Goal: Navigation & Orientation: Find specific page/section

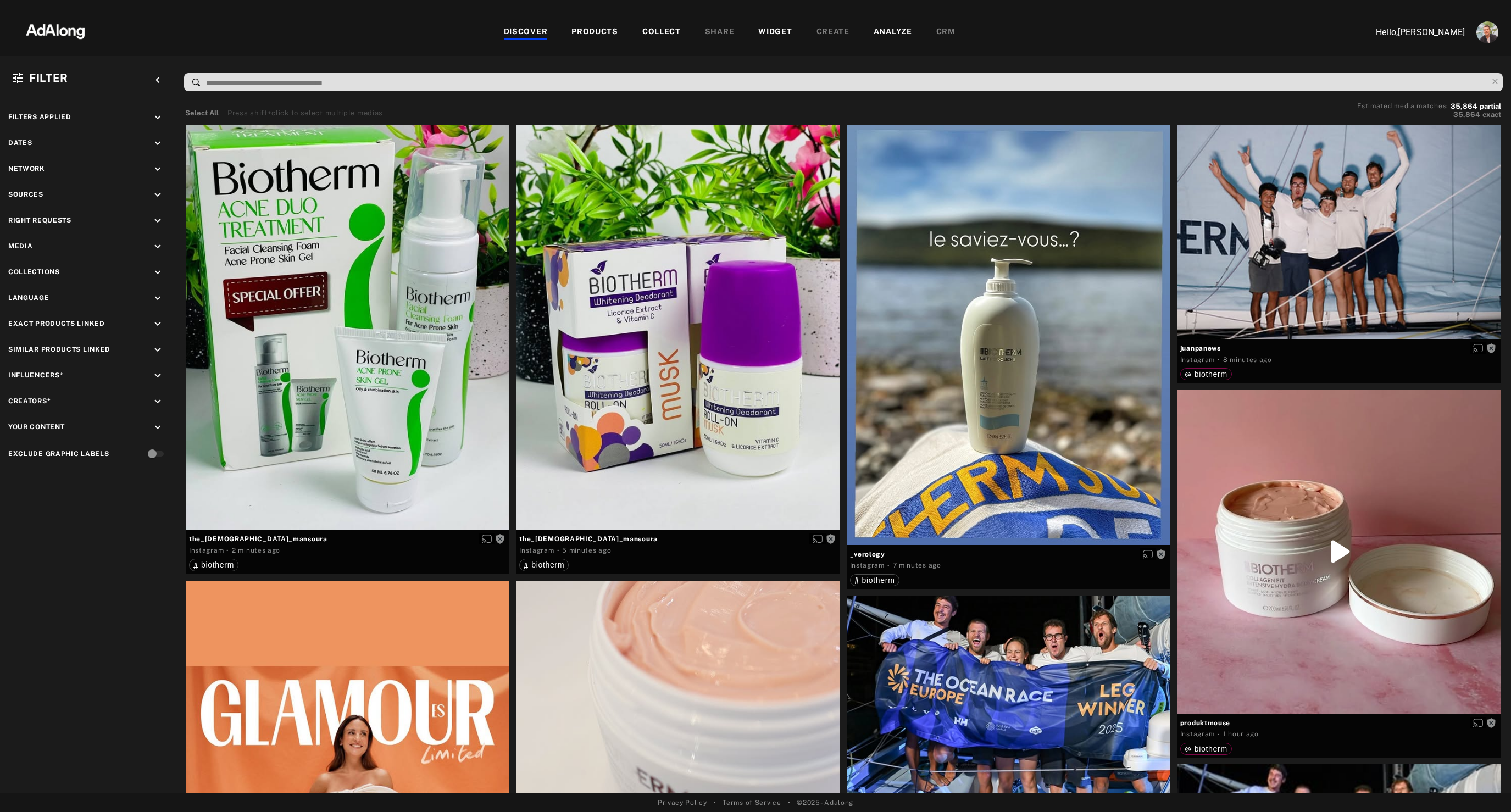
click at [598, 34] on div "PRODUCTS" at bounding box center [595, 32] width 47 height 13
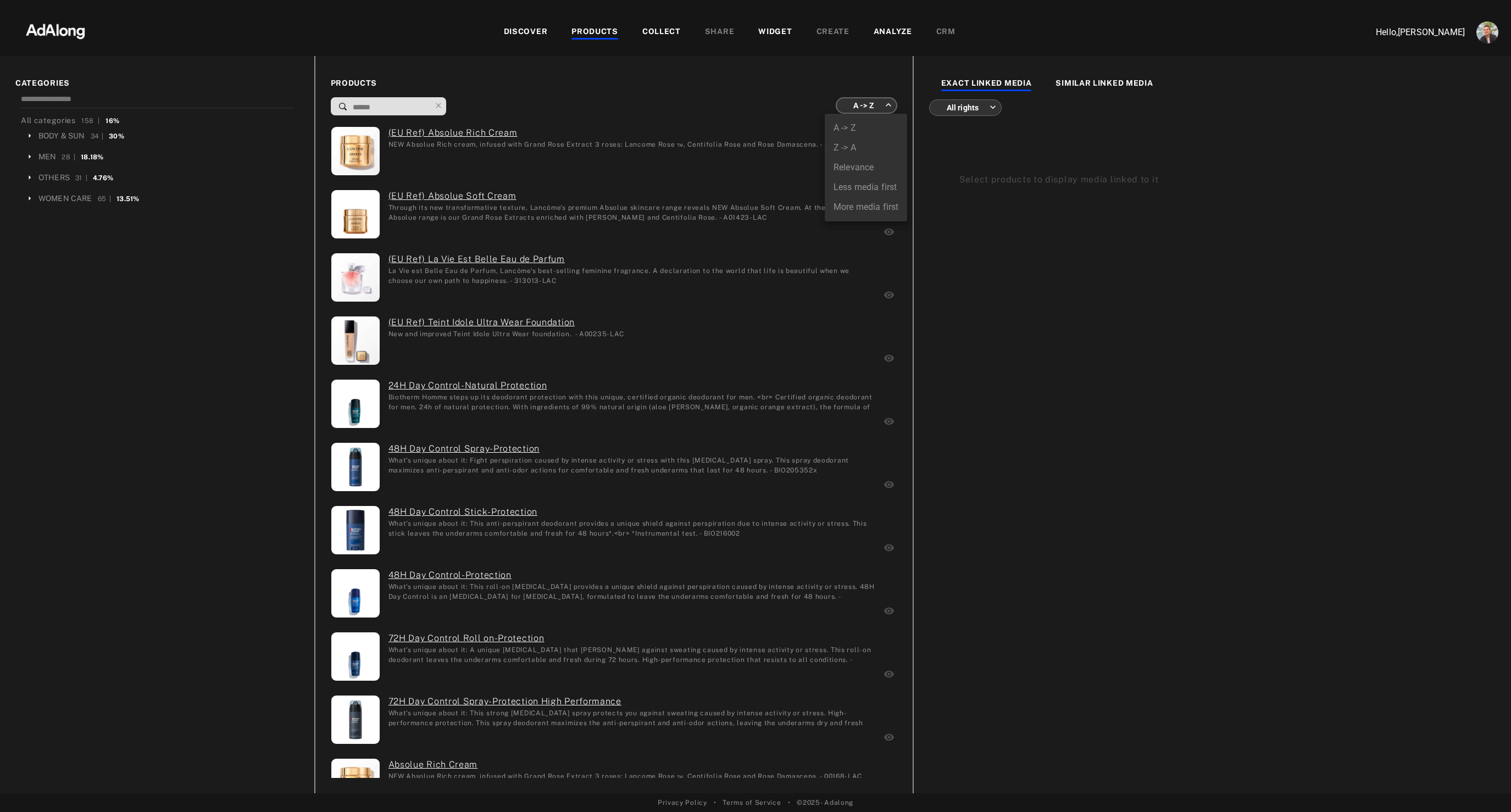
click at [864, 109] on body "DISCOVER PRODUCTS COLLECT SHARE WIDGET CREATE ANALYZE CRM Hello, [PERSON_NAME] …" at bounding box center [755, 406] width 1511 height 812
click at [852, 207] on li "More media first" at bounding box center [866, 207] width 82 height 20
type input "**********"
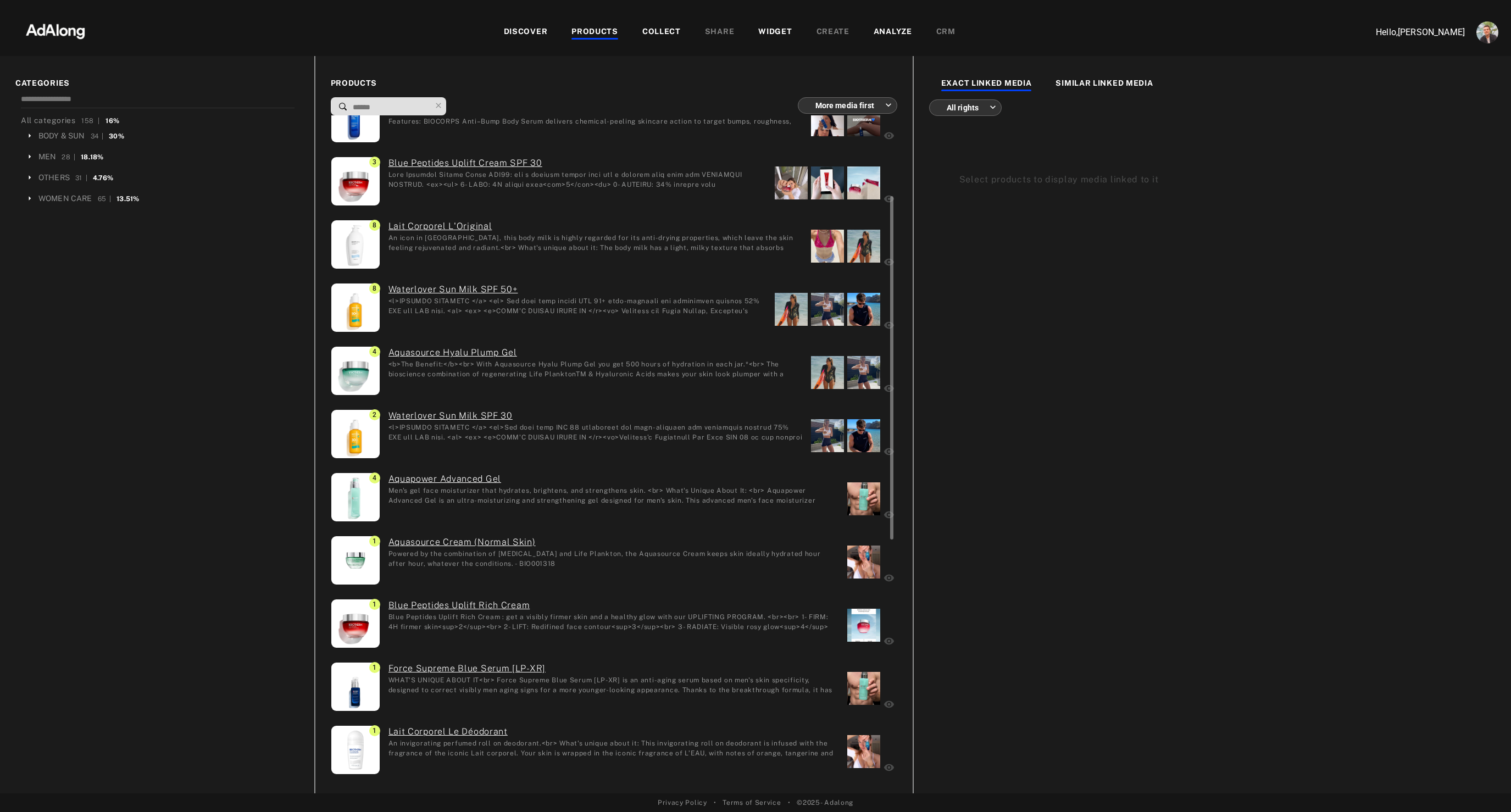
scroll to position [160, 0]
click at [608, 377] on div "Aquasource Hyalu Plump Gel <b>The Benefit:</b><br> With Aquasource Hyalu Plump …" at bounding box center [592, 371] width 422 height 52
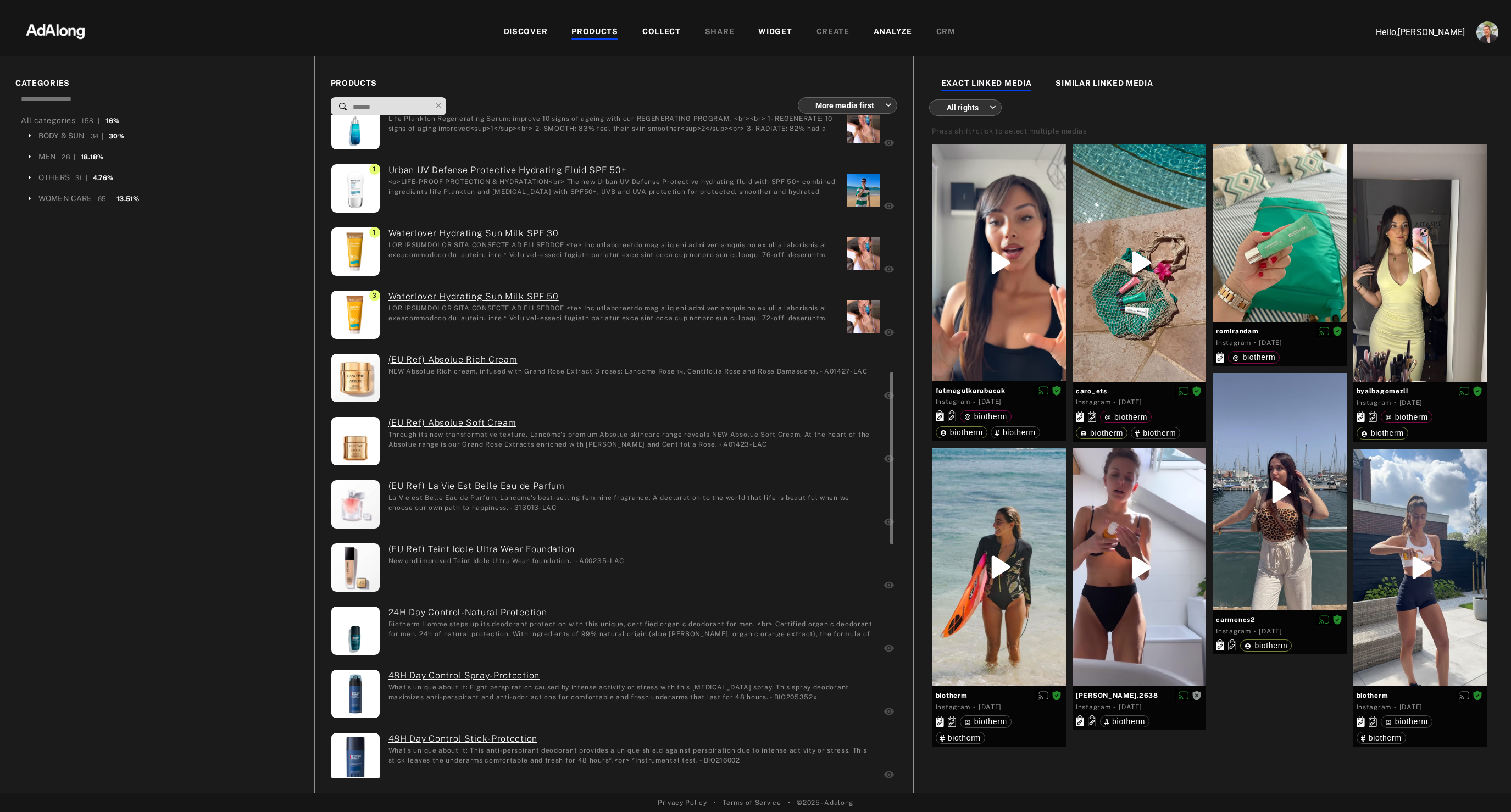
scroll to position [877, 0]
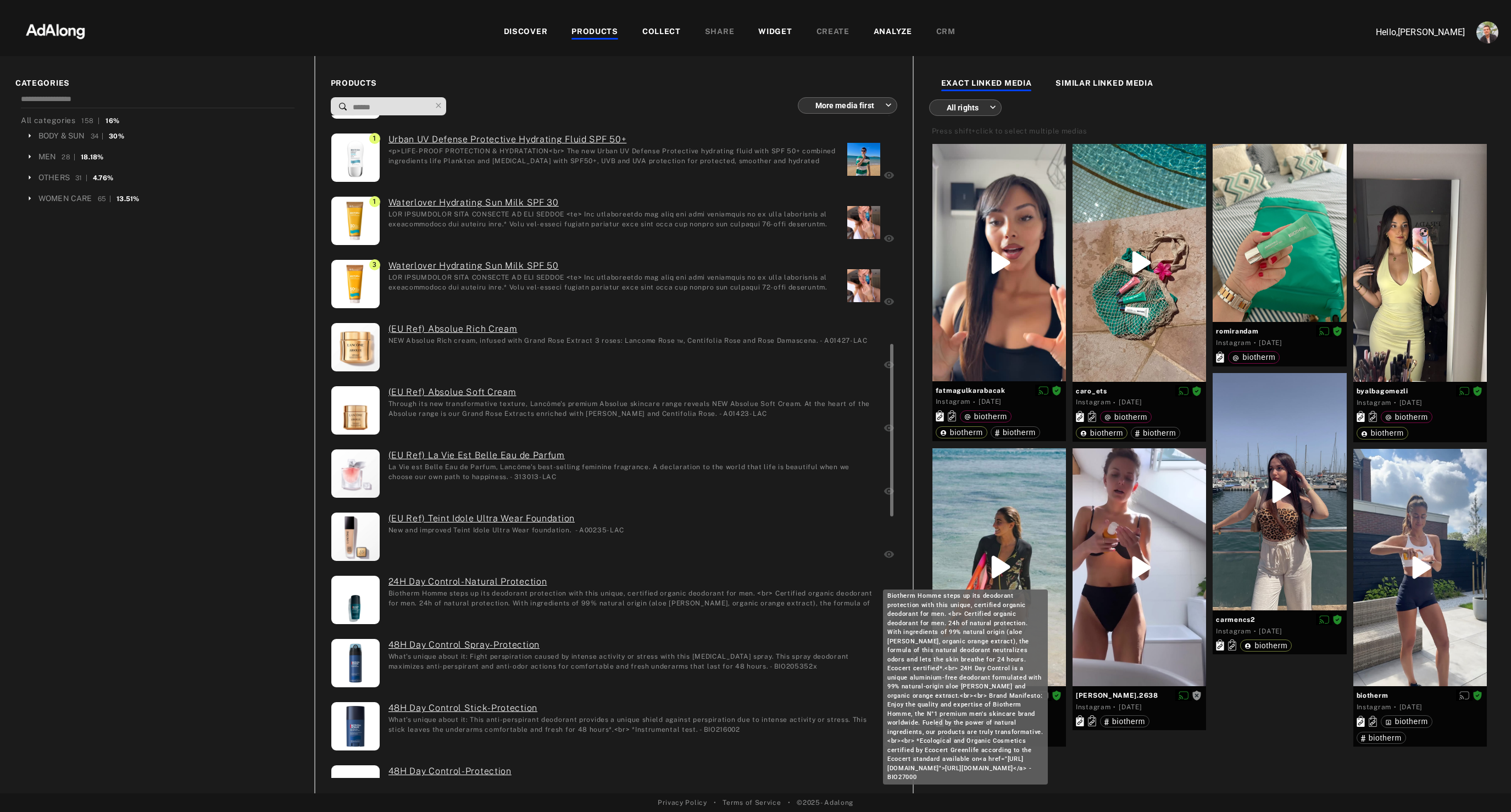
click at [691, 593] on div "Biotherm Homme steps up its deodorant protection with this unique, certified or…" at bounding box center [632, 597] width 487 height 18
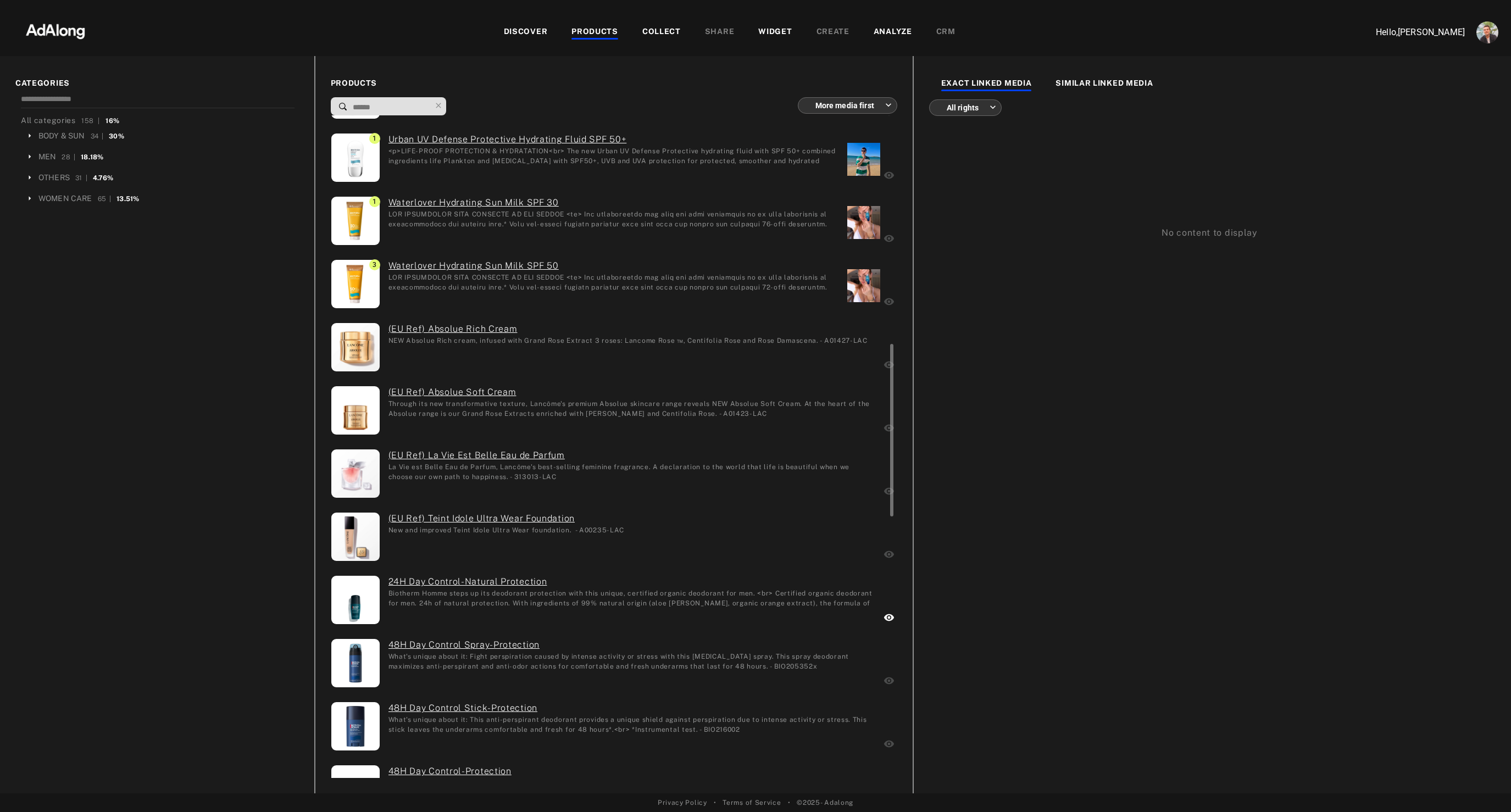
click at [681, 533] on div "0 (EU Ref) Teint Idole Ultra Wear Foundation New and improved Teint Idole Ultra…" at bounding box center [543, 537] width 426 height 52
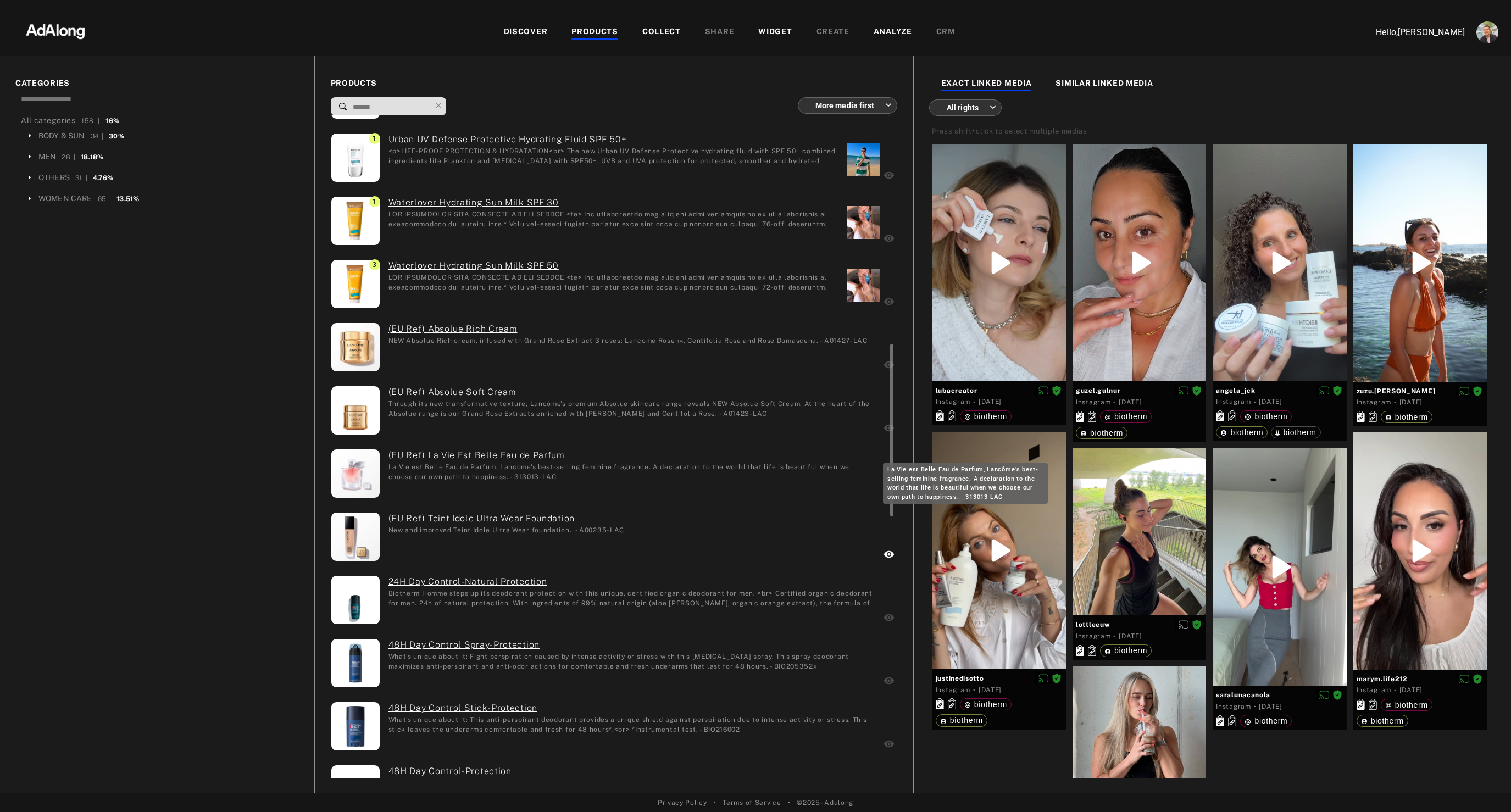
click at [694, 463] on div "La Vie est Belle Eau de Parfum, Lancôme's best-selling feminine fragrance. A de…" at bounding box center [632, 470] width 487 height 18
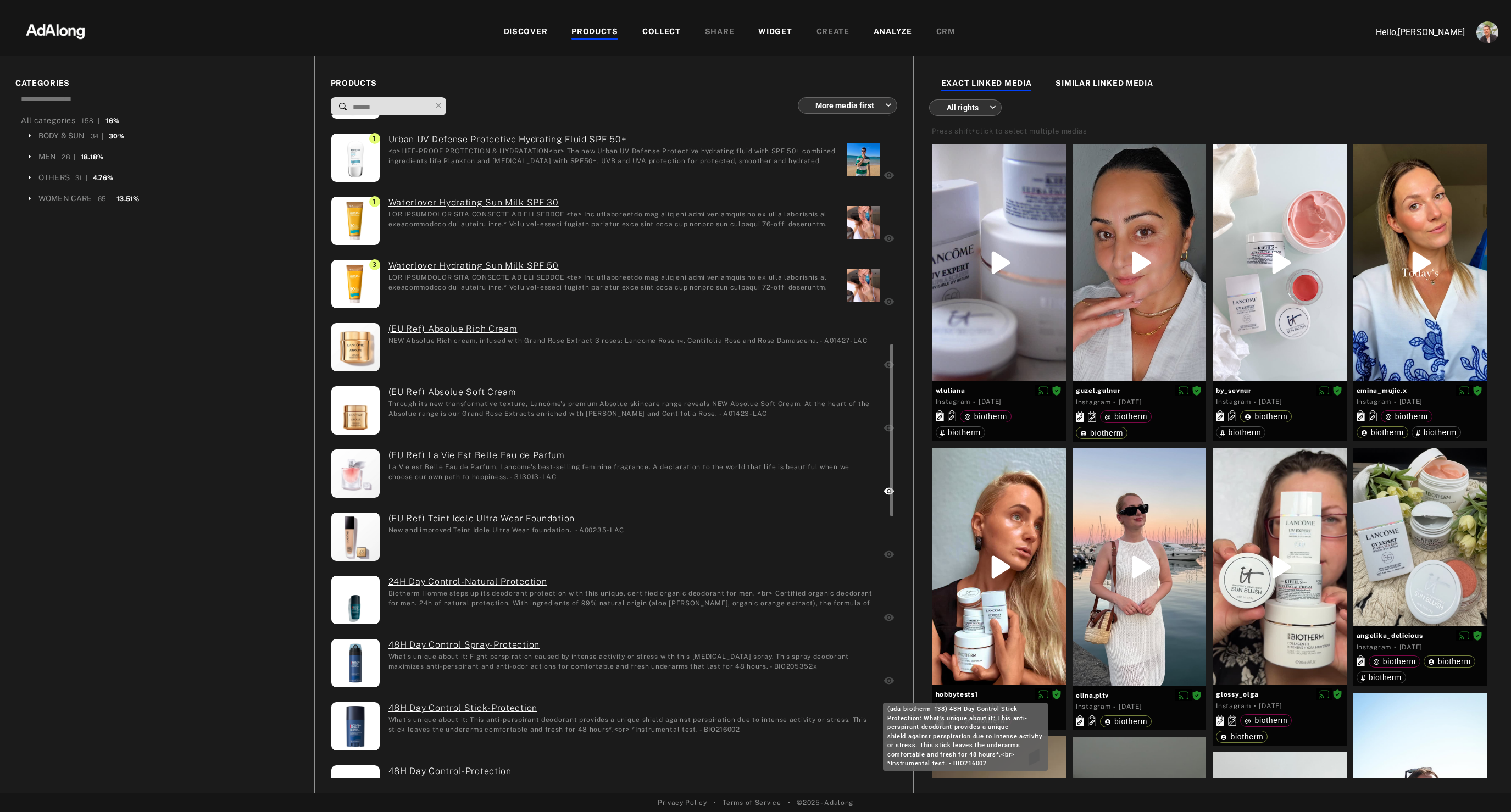
click at [652, 711] on link "48H Day Control Stick-Protection" at bounding box center [632, 708] width 487 height 13
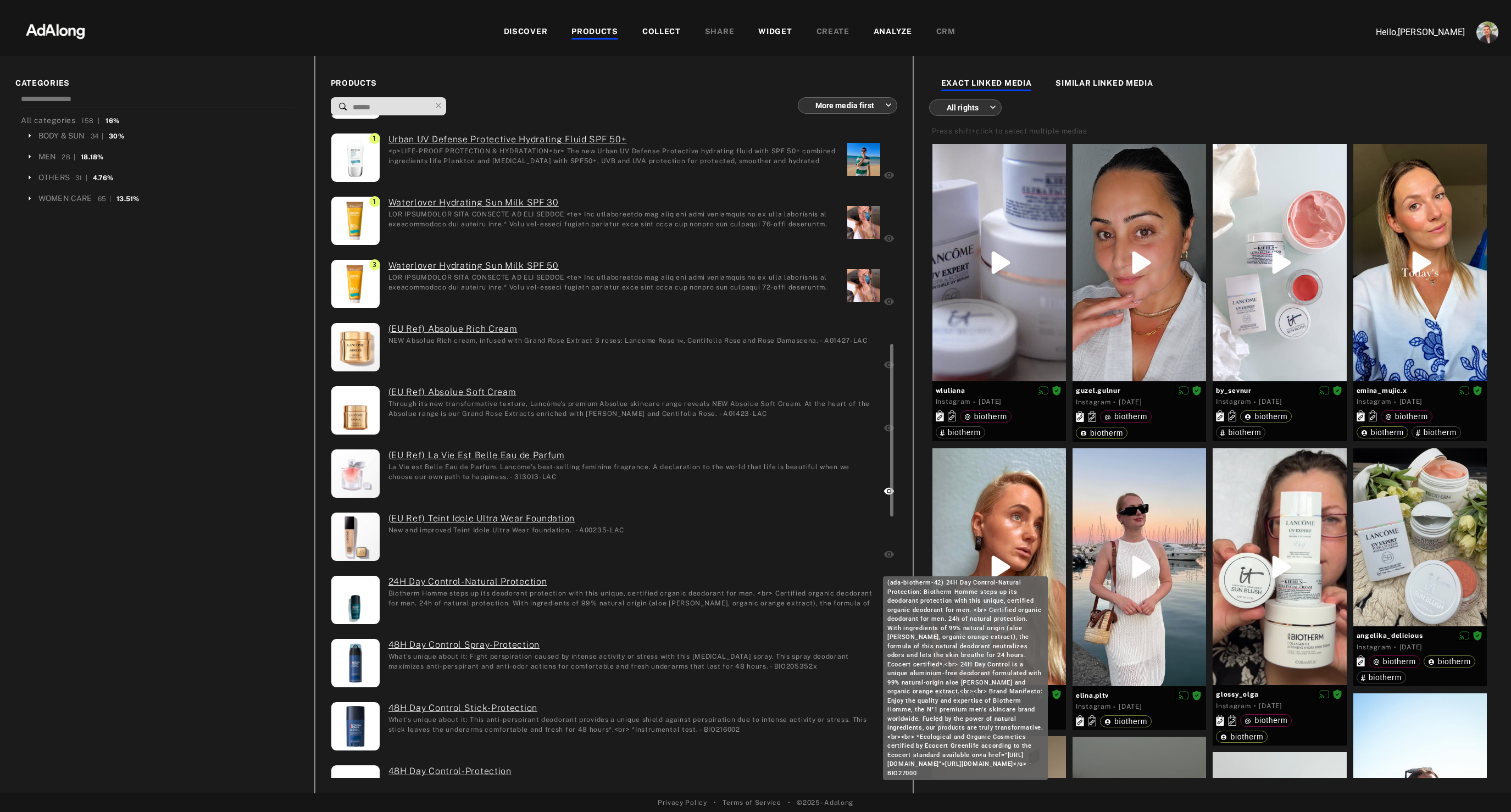
click at [706, 588] on div "Biotherm Homme steps up its deodorant protection with this unique, certified or…" at bounding box center [632, 597] width 487 height 18
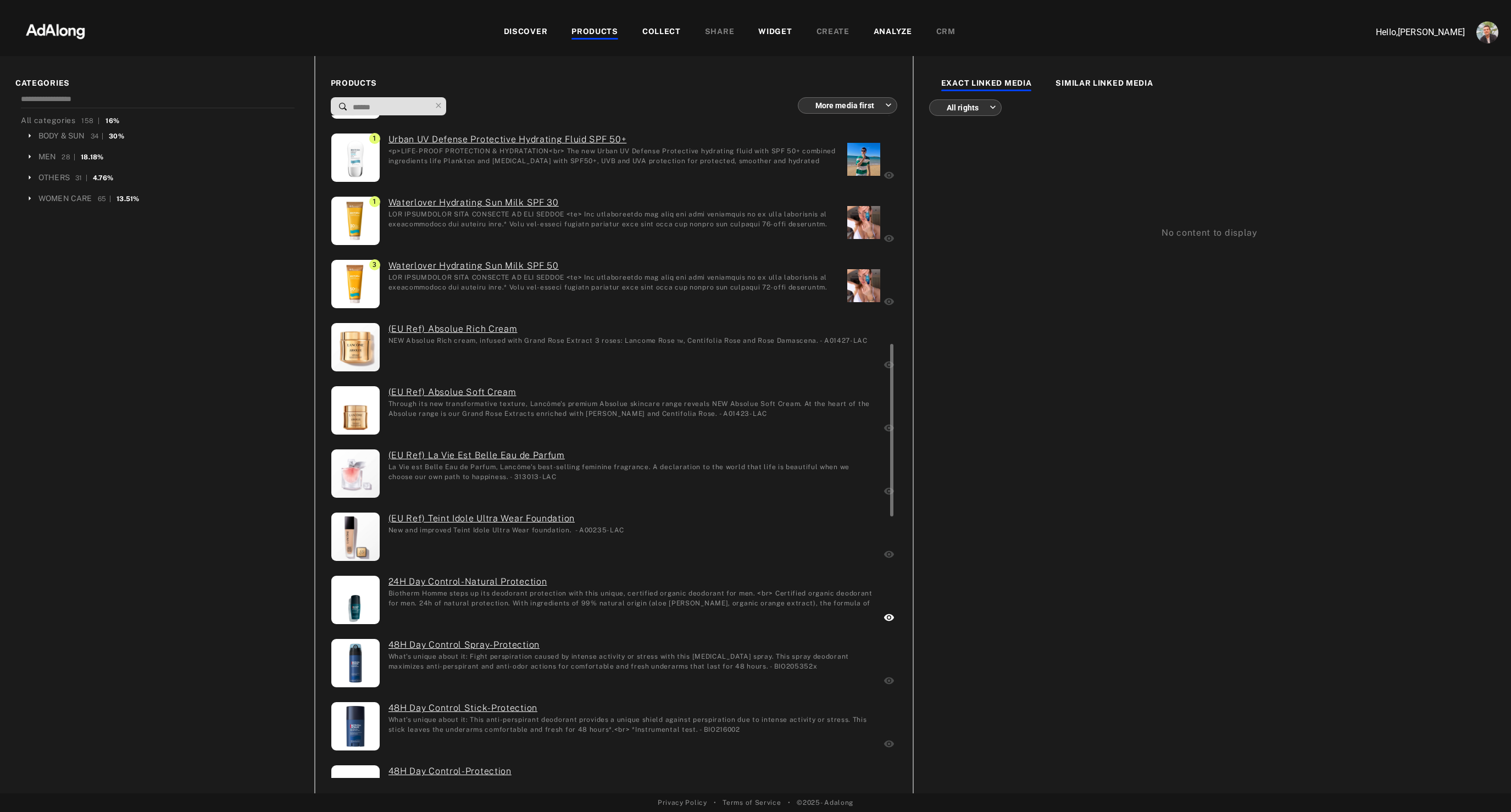
click at [641, 723] on div "What's unique about it: This anti-perspirant deodorant provides a unique shield…" at bounding box center [632, 723] width 487 height 18
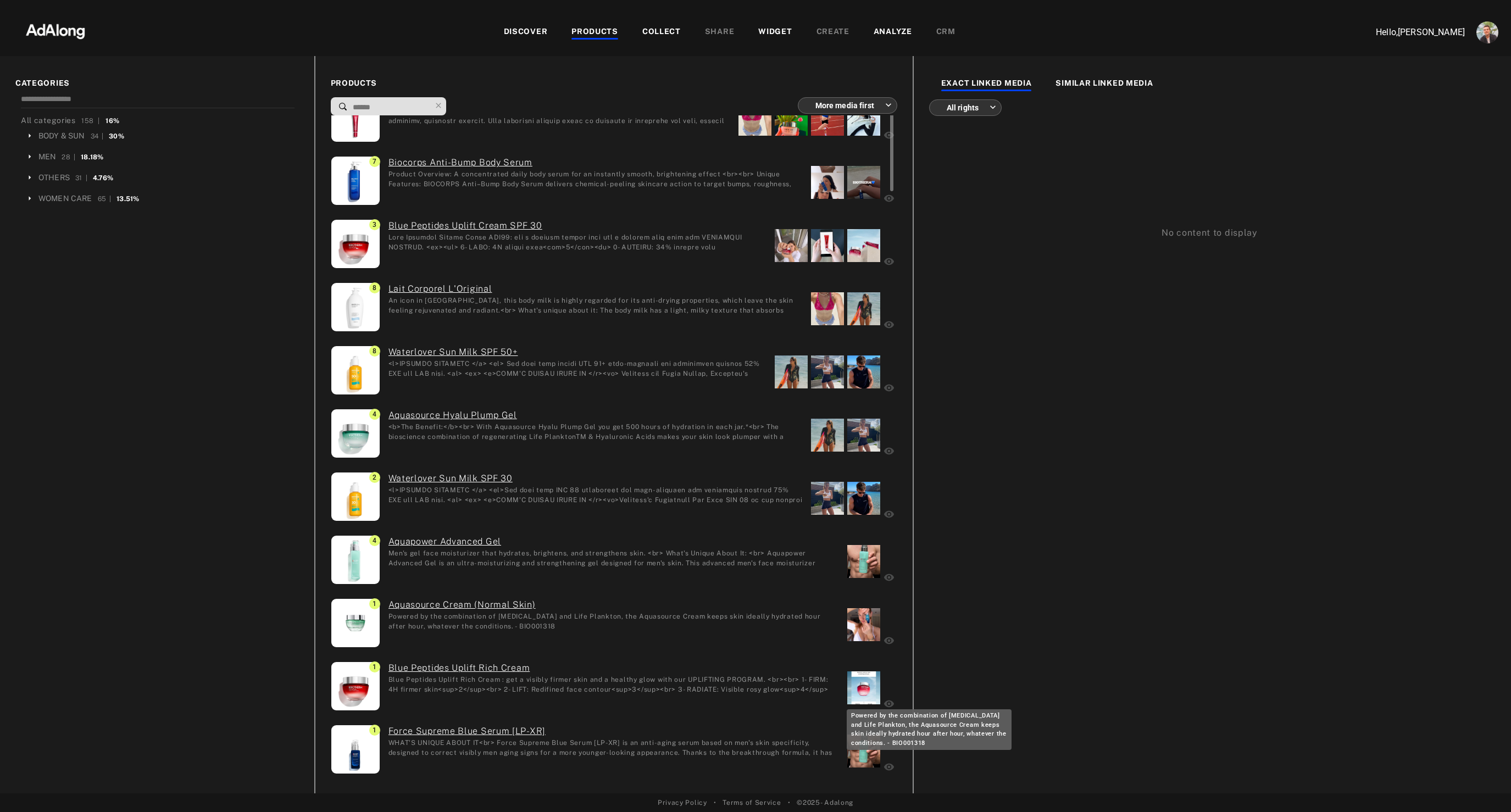
scroll to position [0, 0]
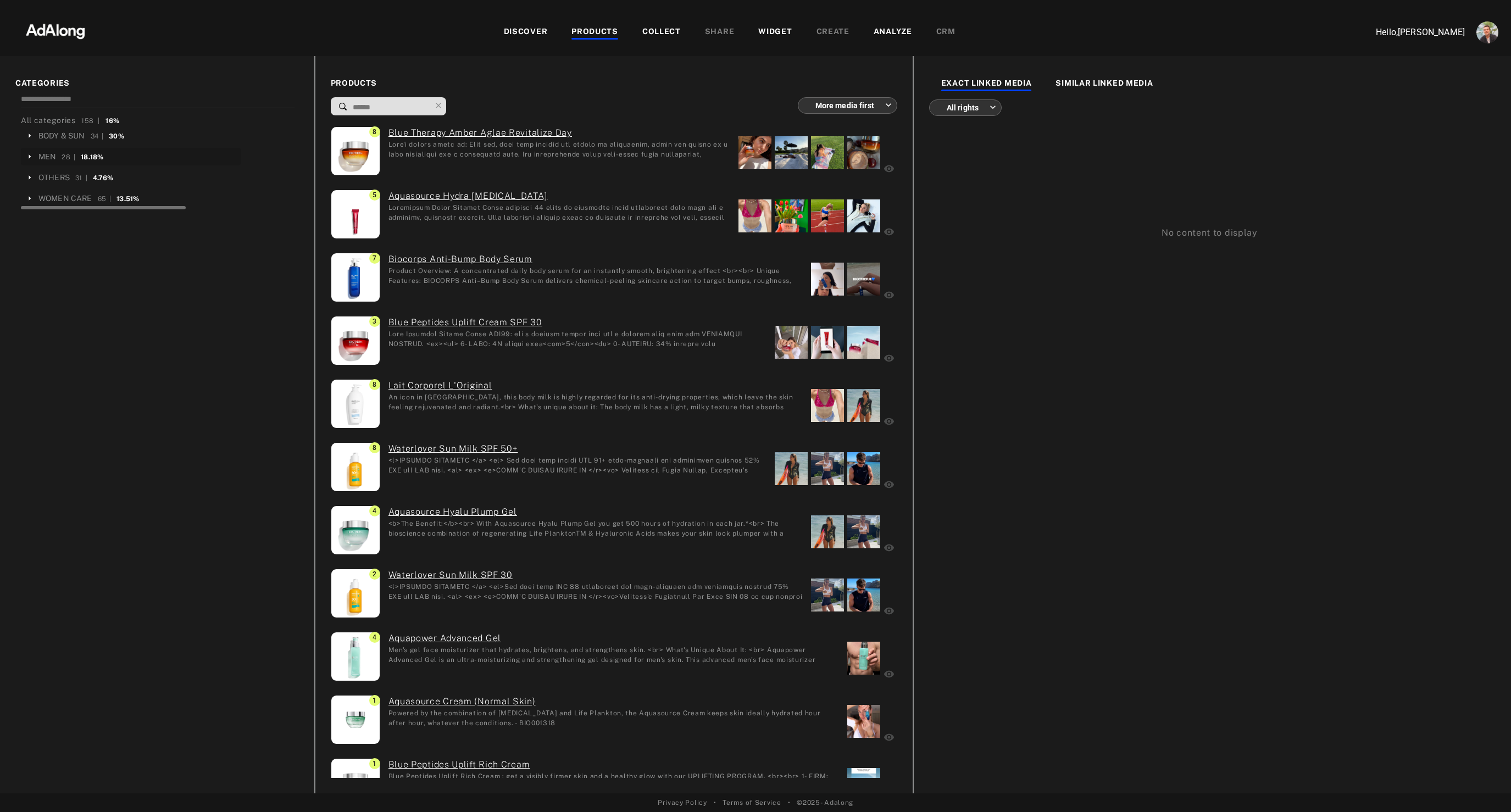
click at [31, 155] on icon at bounding box center [29, 156] width 10 height 10
click at [78, 175] on div "Force Supreme" at bounding box center [72, 178] width 55 height 12
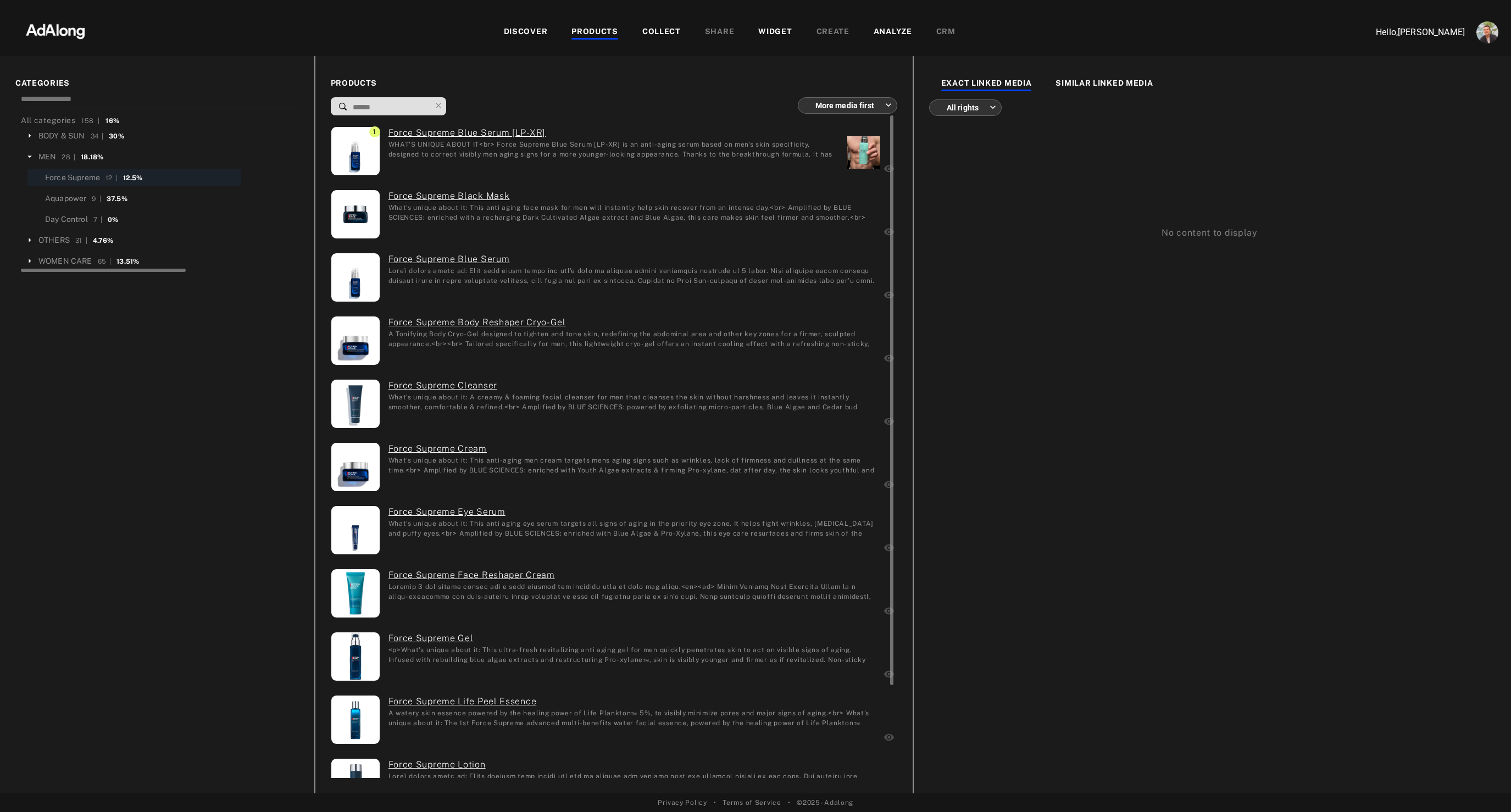
click at [705, 146] on BIO2121"] "WHAT'S UNIQUE ABOUT IT<br> Force Supreme Blue Serum [LP-XR] is an anti-aging se…" at bounding box center [614, 148] width 450 height 18
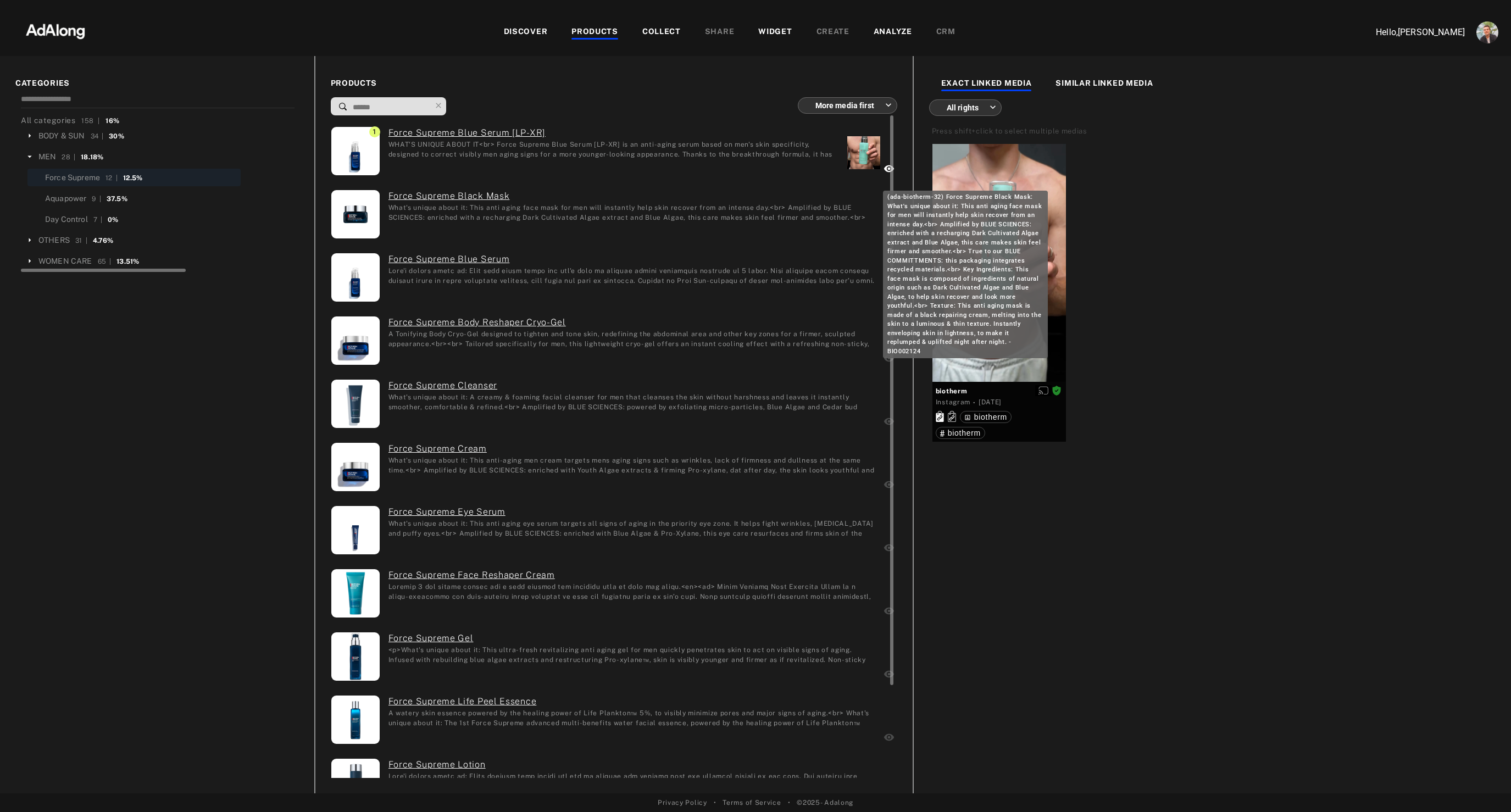
click at [637, 201] on link "Force Supreme Black Mask" at bounding box center [632, 196] width 487 height 13
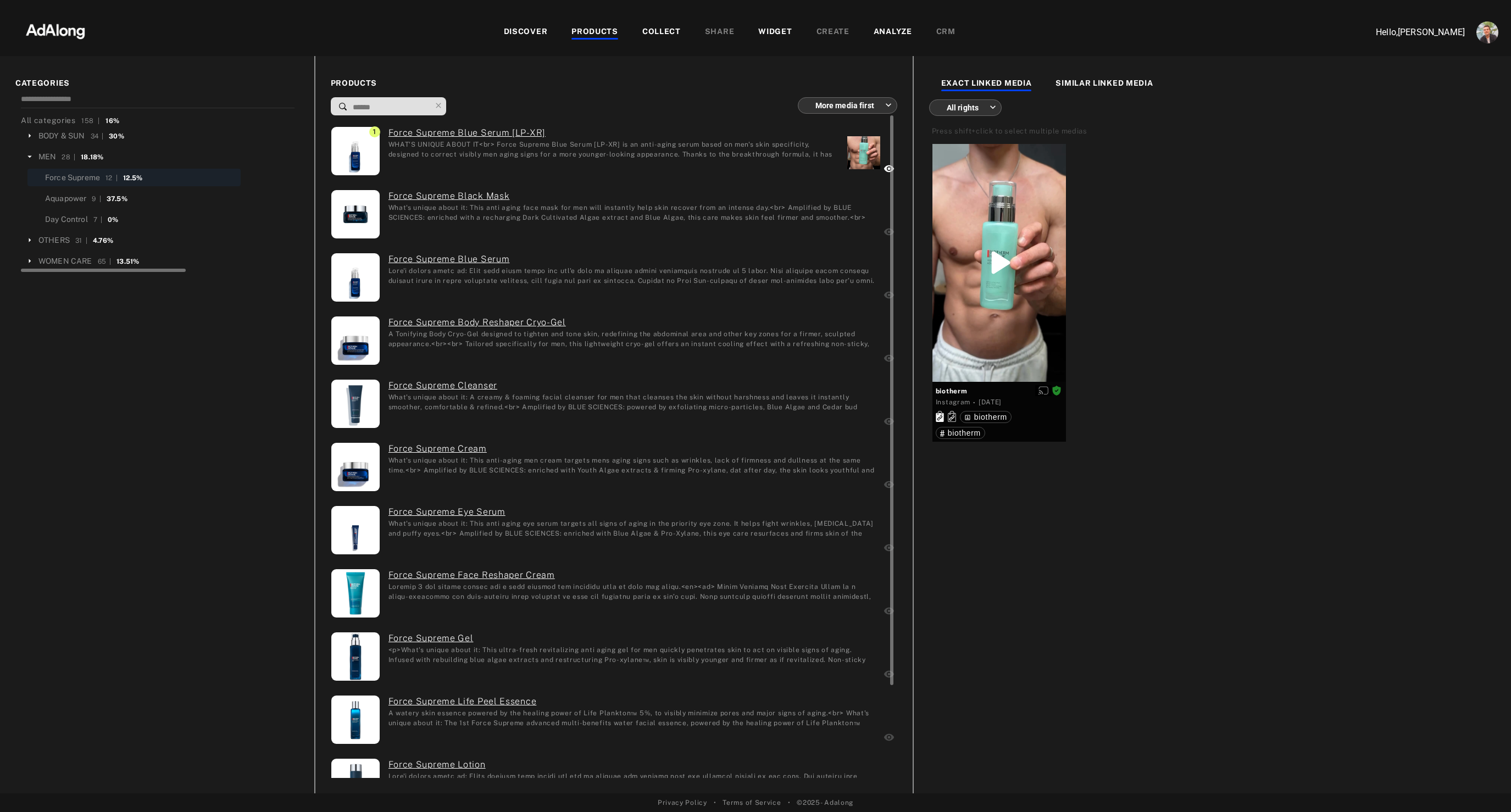
click at [787, 222] on div "Force Supreme Black Mask What's unique about it: This anti aging face mask for …" at bounding box center [628, 215] width 495 height 52
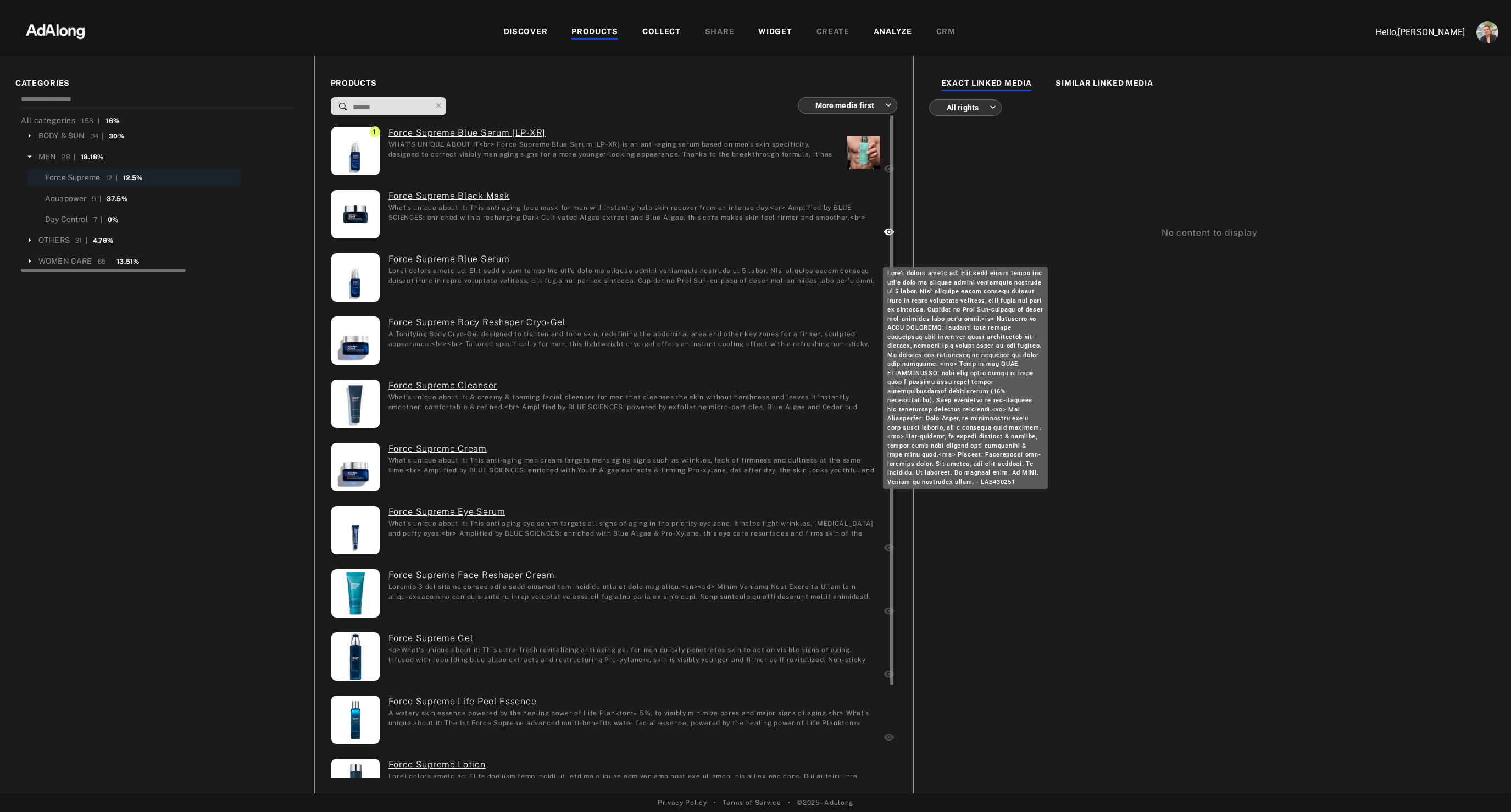
click at [749, 279] on div "What's unique about it: This anti aging serum for men's skin to visibly reduce …" at bounding box center [632, 275] width 487 height 18
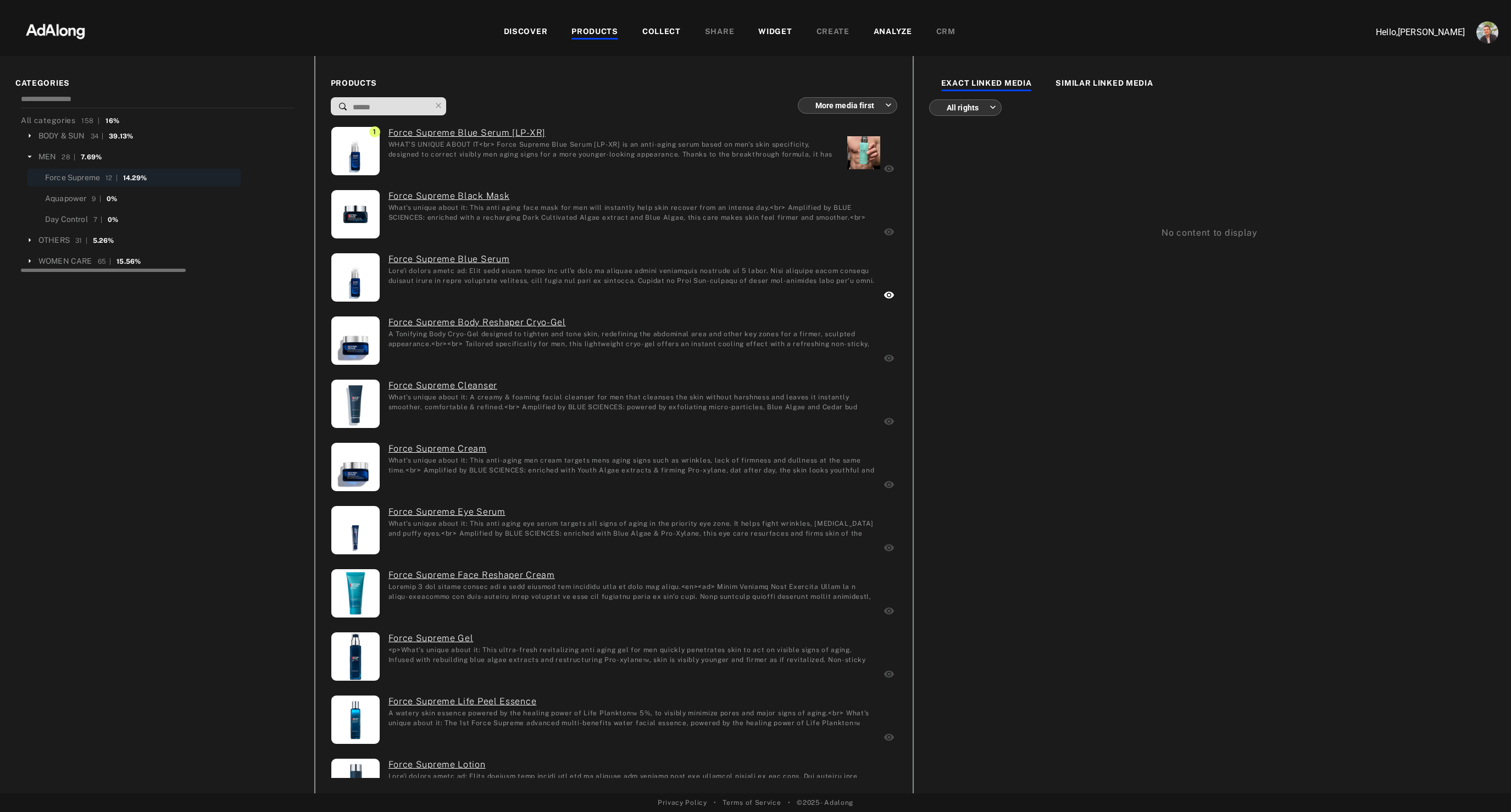
click at [58, 25] on img at bounding box center [56, 30] width 97 height 33
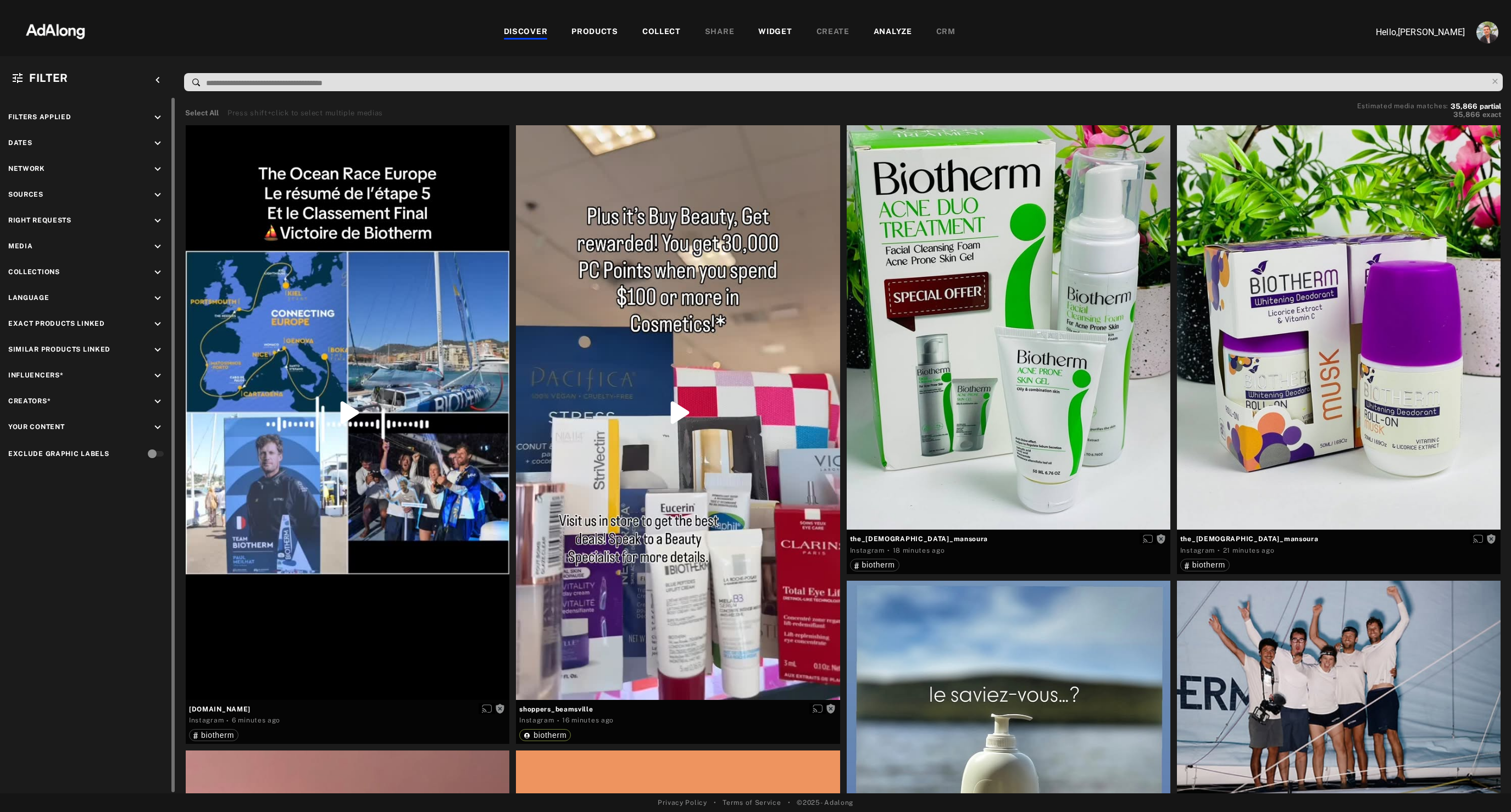
click at [152, 221] on icon "keyboard_arrow_down" at bounding box center [158, 221] width 12 height 12
click at [43, 247] on div "Agreed" at bounding box center [98, 246] width 139 height 12
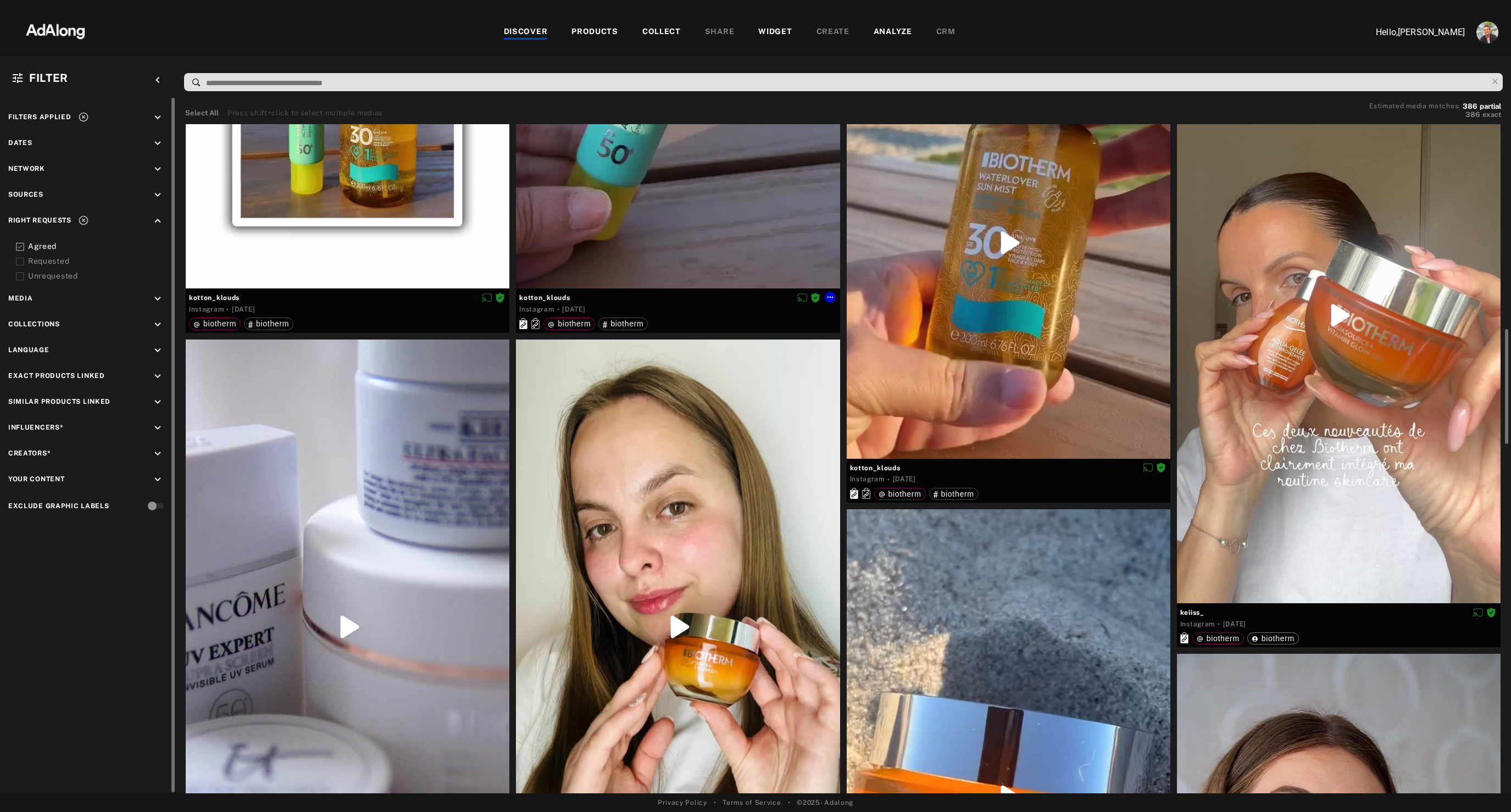
scroll to position [1187, 0]
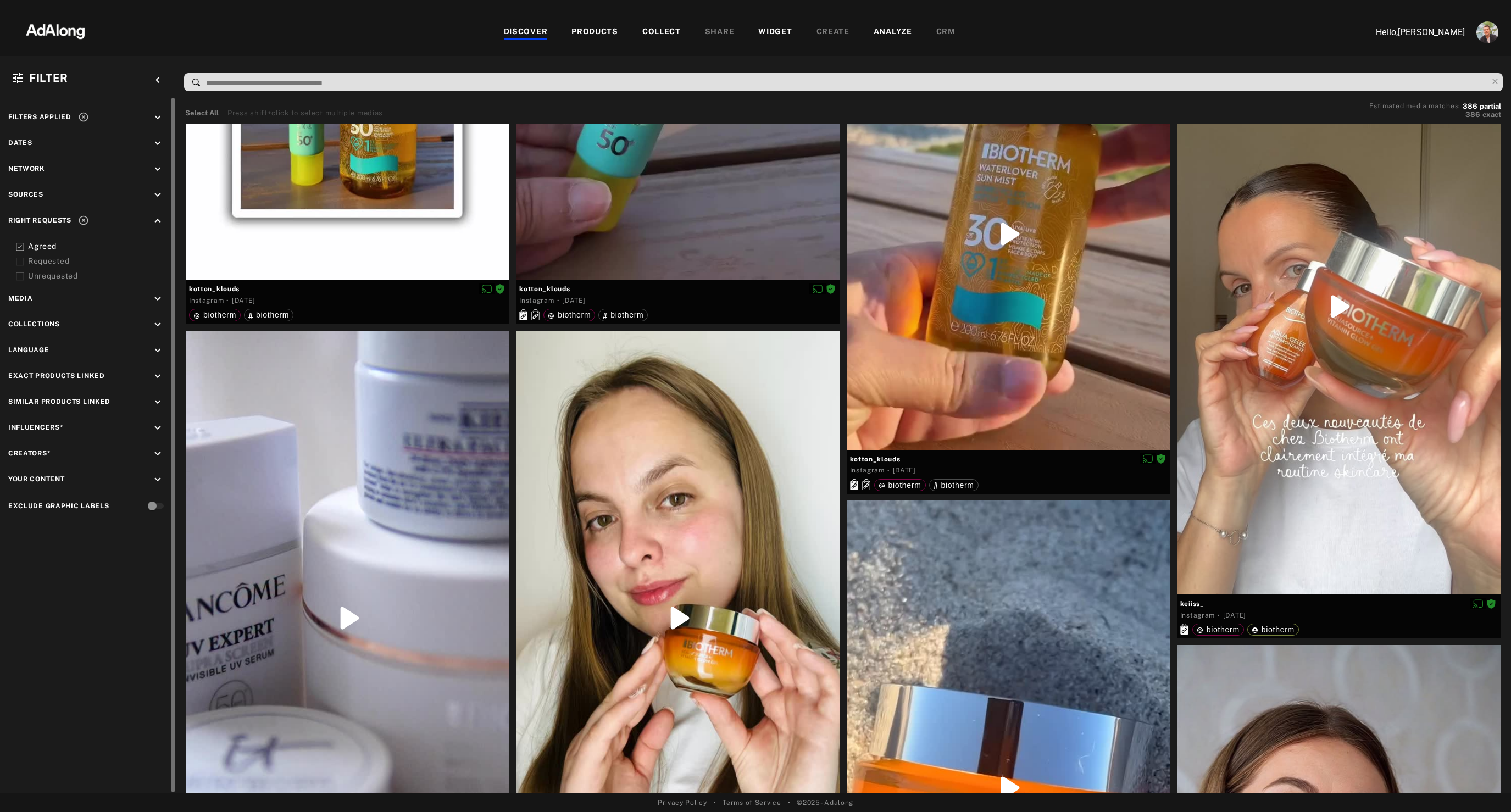
click at [51, 262] on div "Requested" at bounding box center [98, 261] width 139 height 12
click at [47, 244] on div "Agreed" at bounding box center [98, 246] width 139 height 12
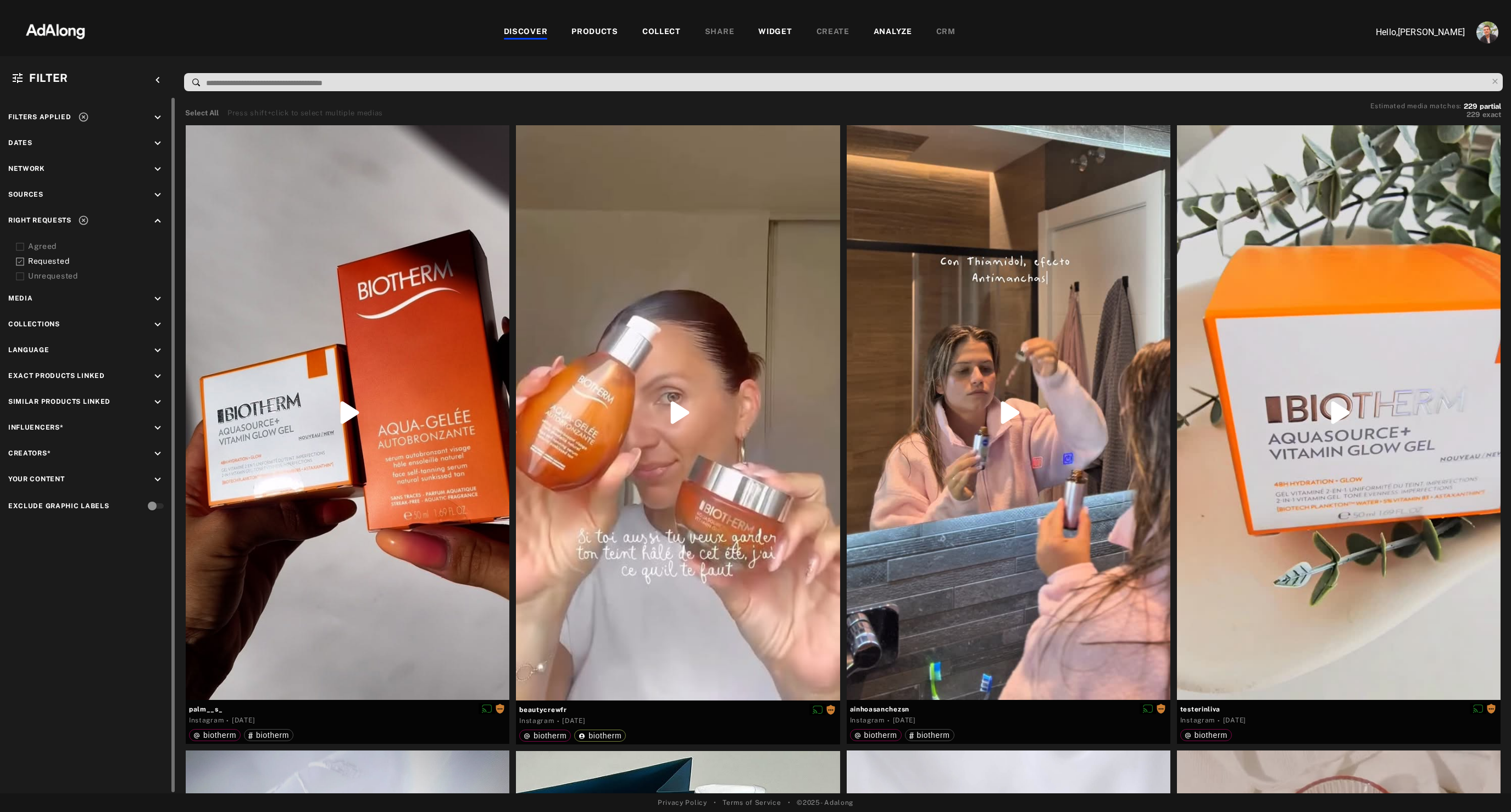
click at [40, 257] on div "Requested" at bounding box center [98, 261] width 139 height 12
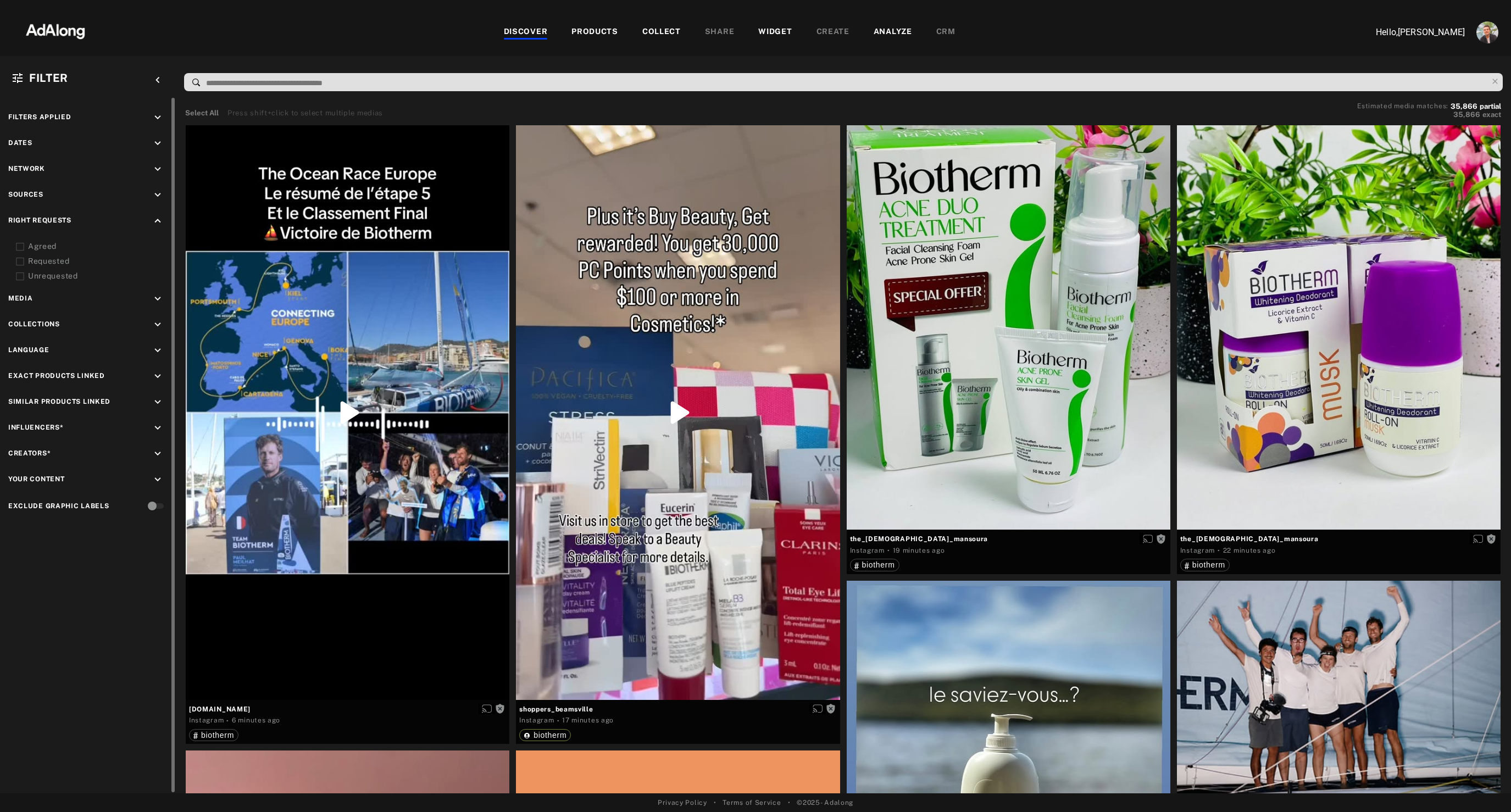
click at [40, 246] on div "Agreed" at bounding box center [98, 246] width 139 height 12
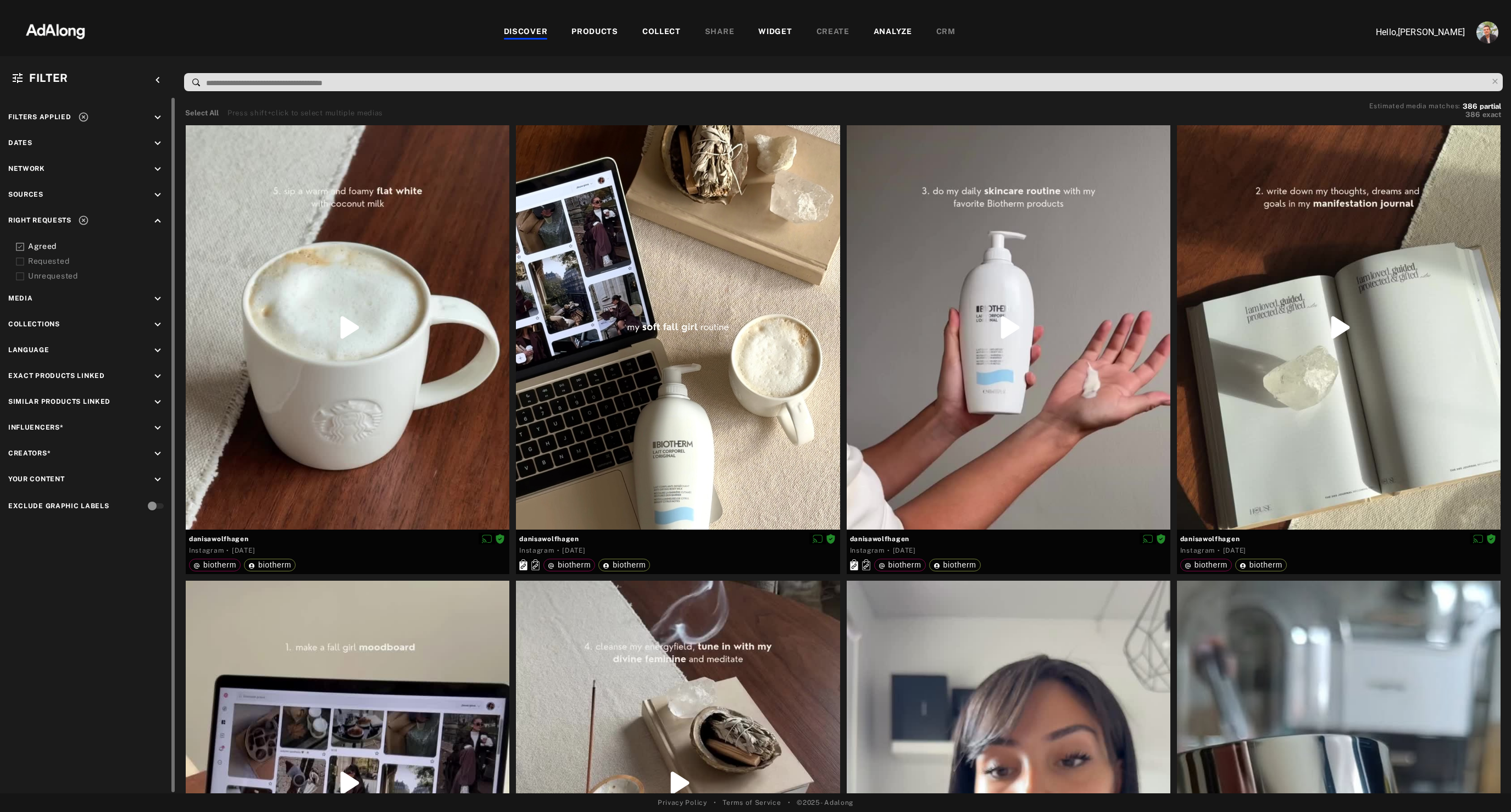
click at [161, 428] on icon "keyboard_arrow_down" at bounding box center [158, 428] width 12 height 12
click at [155, 591] on icon "keyboard_arrow_down" at bounding box center [158, 592] width 12 height 12
click at [123, 616] on div "EXCLUSION" at bounding box center [124, 618] width 40 height 12
click at [21, 637] on icon at bounding box center [20, 636] width 8 height 8
click at [116, 448] on div "EXCLUSION" at bounding box center [124, 454] width 40 height 12
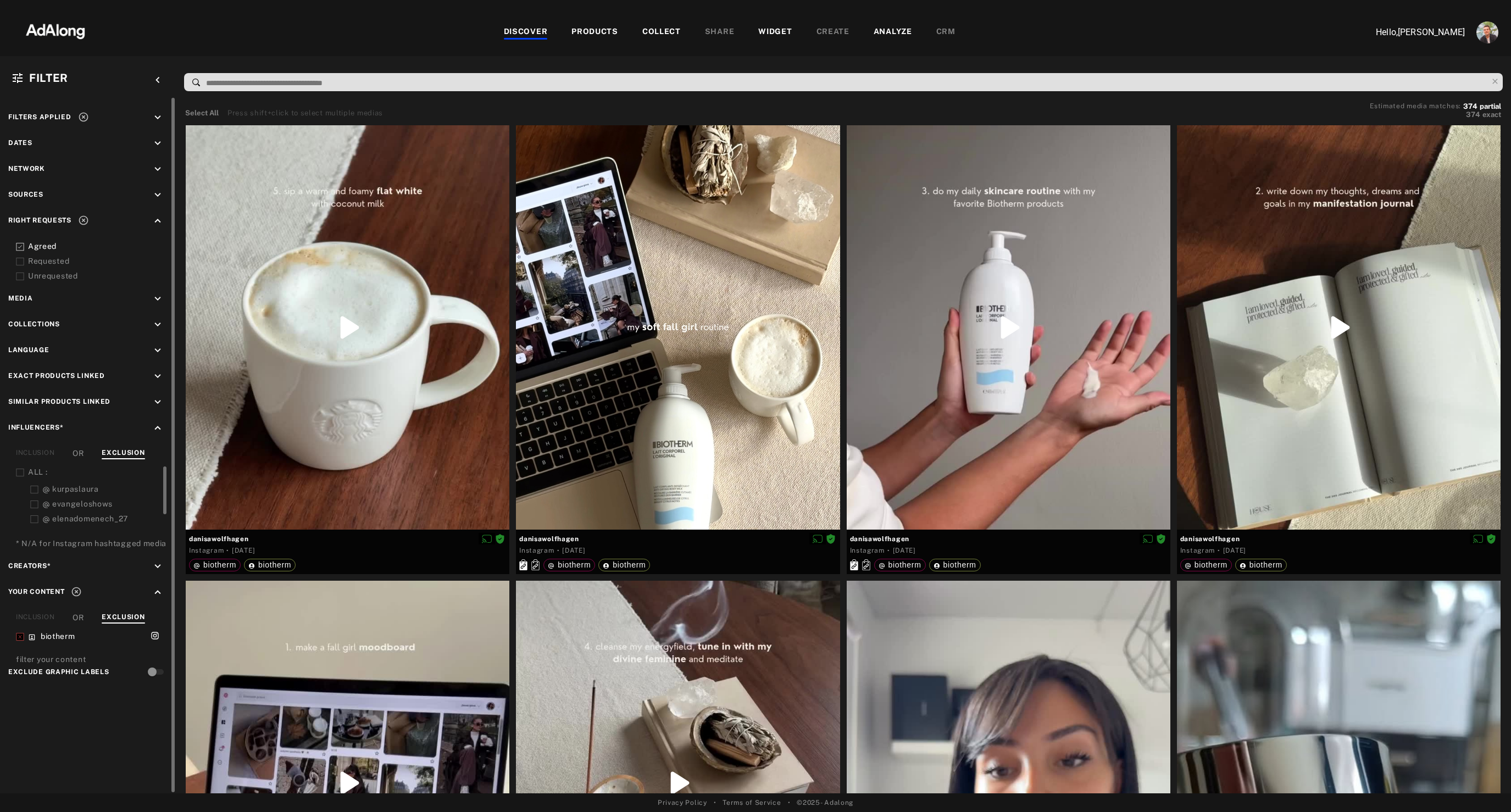
click at [21, 475] on icon at bounding box center [20, 472] width 8 height 8
click at [595, 26] on div "PRODUCTS" at bounding box center [595, 32] width 47 height 13
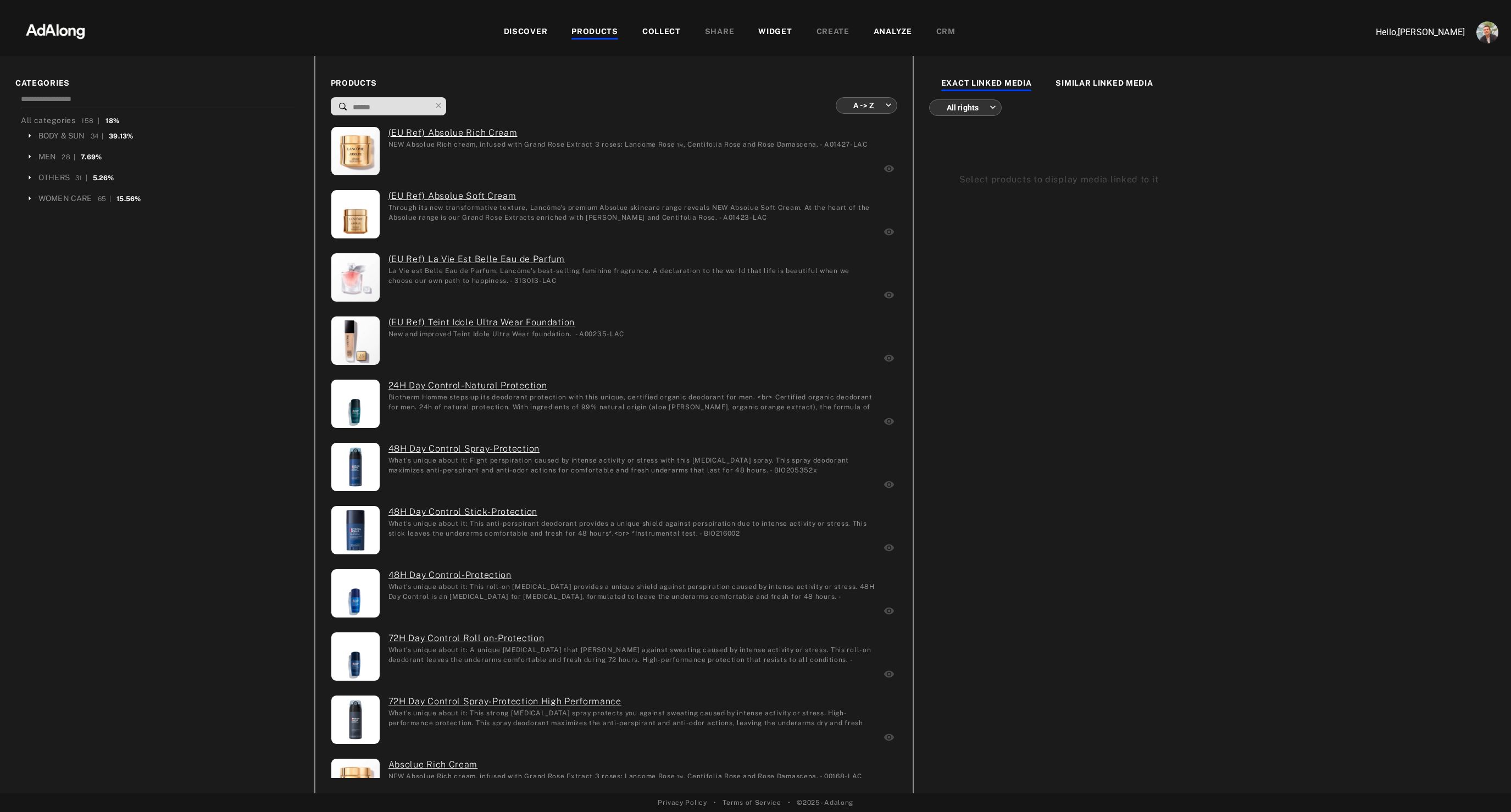
click at [640, 29] on div "COLLECT" at bounding box center [661, 32] width 62 height 13
